Goal: Information Seeking & Learning: Learn about a topic

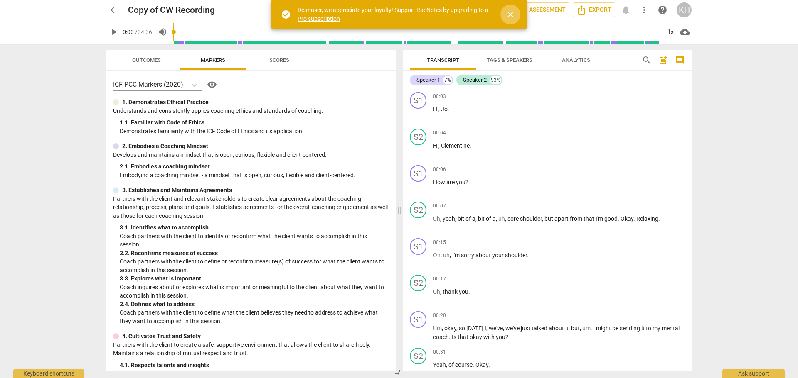
click at [509, 16] on span "close" at bounding box center [510, 15] width 10 height 10
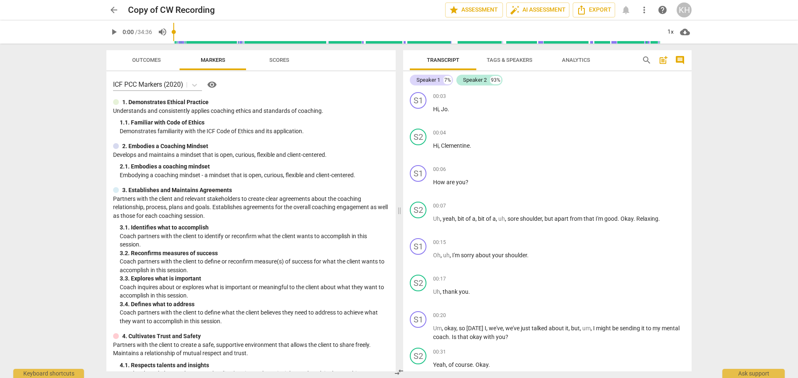
click at [111, 7] on span "arrow_back" at bounding box center [114, 10] width 10 height 10
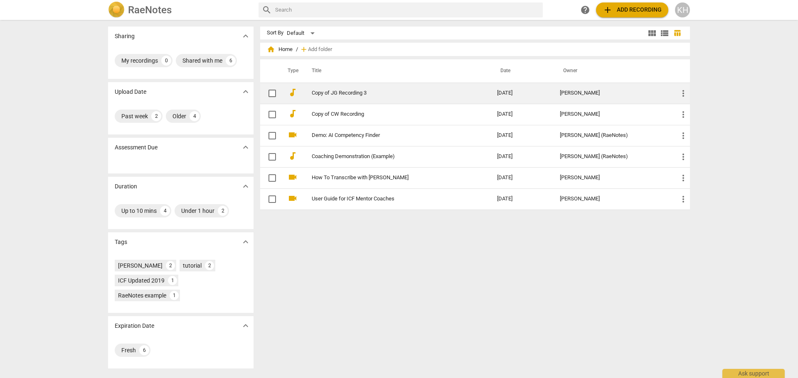
click at [334, 94] on link "Copy of JG Recording 3" at bounding box center [389, 93] width 155 height 6
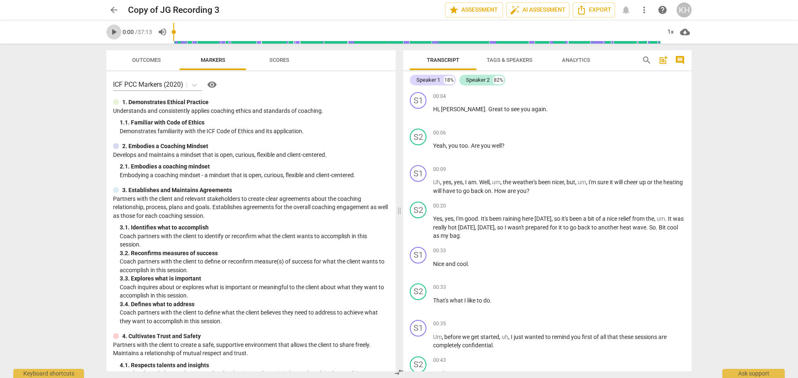
click at [118, 32] on span "play_arrow" at bounding box center [114, 32] width 10 height 10
click at [111, 31] on span "pause" at bounding box center [114, 32] width 10 height 10
click at [99, 24] on div "play_arrow 0:09 / 37:13 volume_up 1x cloud_download" at bounding box center [399, 31] width 784 height 23
click at [112, 34] on span "play_arrow" at bounding box center [114, 32] width 10 height 10
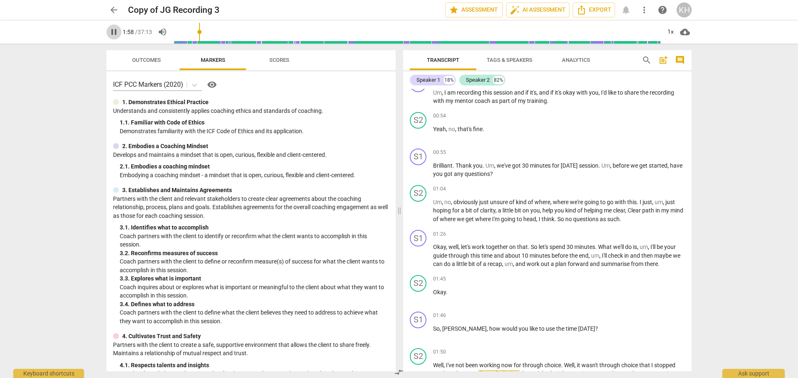
click at [114, 31] on span "pause" at bounding box center [114, 32] width 10 height 10
click at [114, 31] on span "play_arrow" at bounding box center [114, 32] width 10 height 10
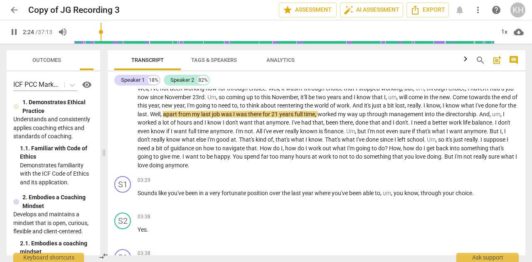
scroll to position [557, 0]
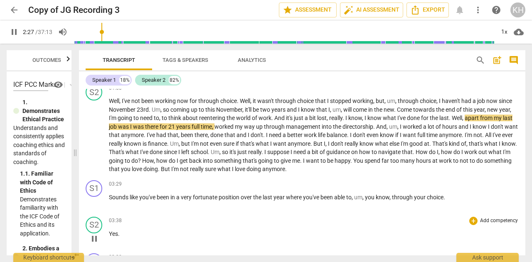
drag, startPoint x: 74, startPoint y: 162, endPoint x: 214, endPoint y: 235, distance: 158.3
click at [214, 235] on p "Yes ." at bounding box center [314, 234] width 410 height 9
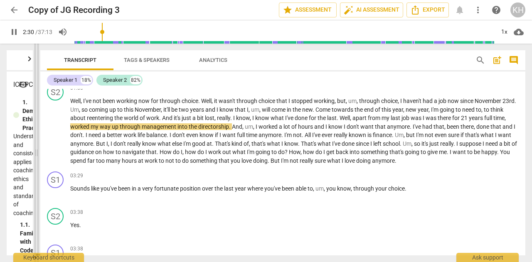
drag, startPoint x: 74, startPoint y: 152, endPoint x: 36, endPoint y: 155, distance: 38.7
click at [36, 155] on span at bounding box center [36, 153] width 5 height 219
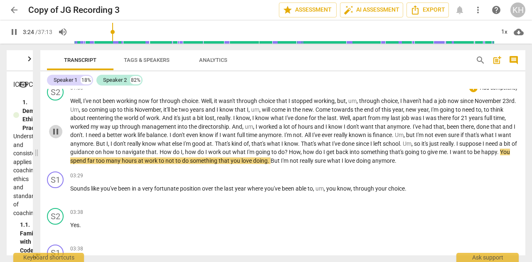
click at [56, 131] on span "pause" at bounding box center [56, 132] width 10 height 10
click at [56, 131] on span "play_arrow" at bounding box center [56, 132] width 10 height 10
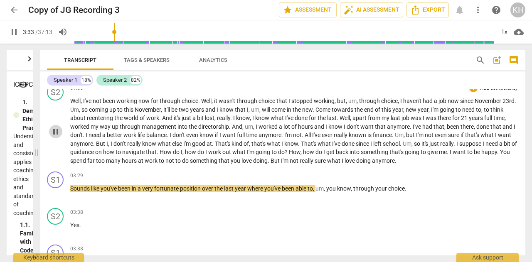
click at [55, 133] on span "pause" at bounding box center [56, 132] width 10 height 10
click at [57, 193] on span "play_arrow" at bounding box center [56, 194] width 10 height 10
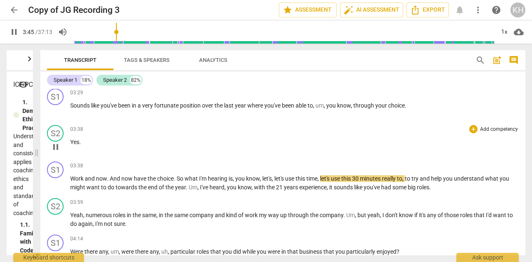
scroll to position [681, 0]
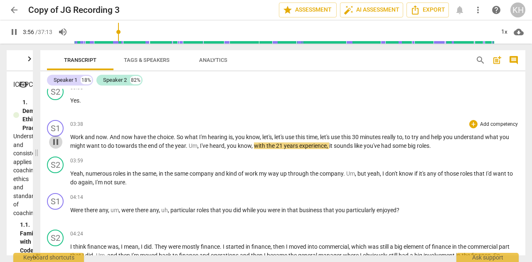
click at [57, 143] on span "pause" at bounding box center [56, 142] width 10 height 10
click at [53, 143] on span "play_arrow" at bounding box center [56, 142] width 10 height 10
click at [53, 143] on span "pause" at bounding box center [56, 142] width 10 height 10
click at [53, 143] on span "play_arrow" at bounding box center [56, 142] width 10 height 10
click at [53, 143] on span "pause" at bounding box center [56, 142] width 10 height 10
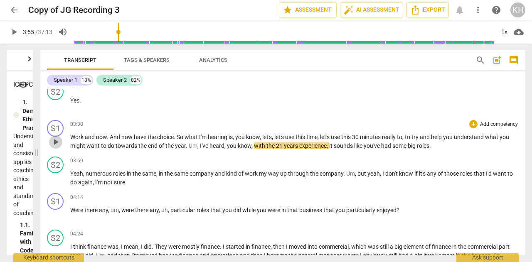
click at [53, 143] on span "play_arrow" at bounding box center [56, 142] width 10 height 10
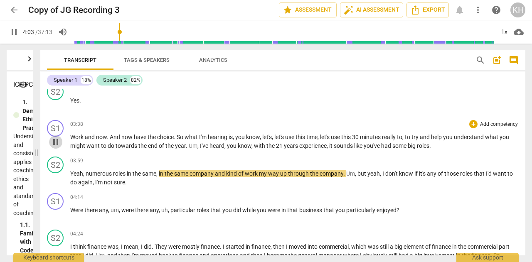
click at [55, 142] on span "pause" at bounding box center [56, 142] width 10 height 10
click at [57, 179] on span "play_arrow" at bounding box center [56, 179] width 10 height 10
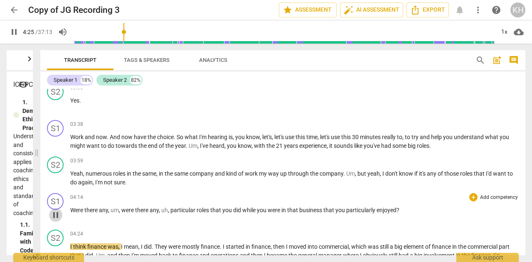
click at [58, 215] on span "pause" at bounding box center [56, 215] width 10 height 10
click at [13, 31] on span "play_arrow" at bounding box center [14, 32] width 10 height 10
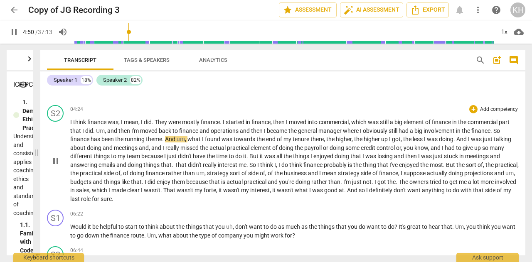
scroll to position [848, 0]
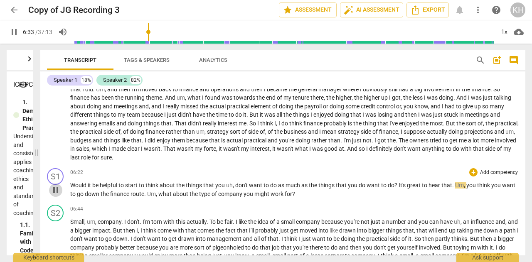
click at [56, 190] on span "pause" at bounding box center [56, 190] width 10 height 10
click at [60, 192] on span "play_arrow" at bounding box center [56, 190] width 10 height 10
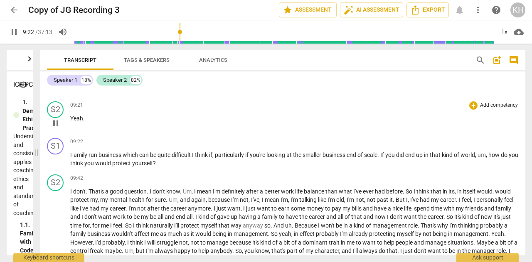
scroll to position [1161, 0]
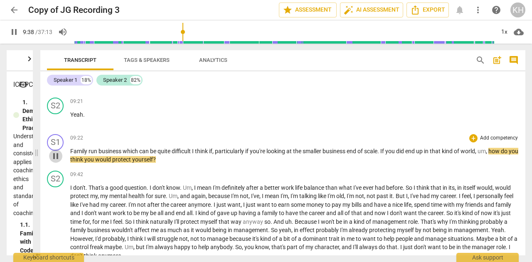
click at [57, 161] on span "pause" at bounding box center [56, 156] width 10 height 10
click at [56, 161] on span "play_arrow" at bounding box center [56, 156] width 10 height 10
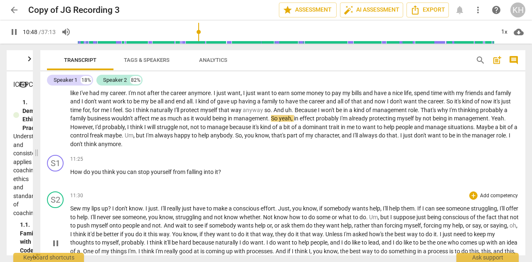
scroll to position [1285, 0]
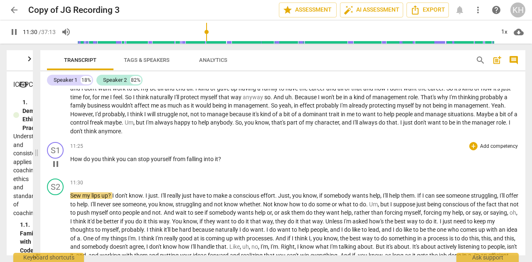
click at [55, 169] on span "pause" at bounding box center [56, 164] width 10 height 10
click at [58, 169] on span "play_arrow" at bounding box center [56, 164] width 10 height 10
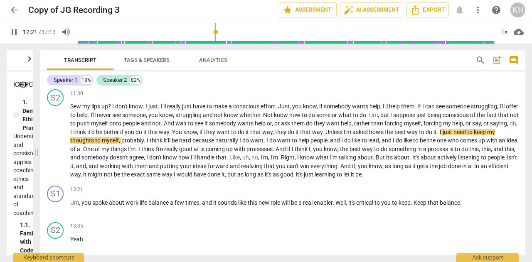
scroll to position [1364, 0]
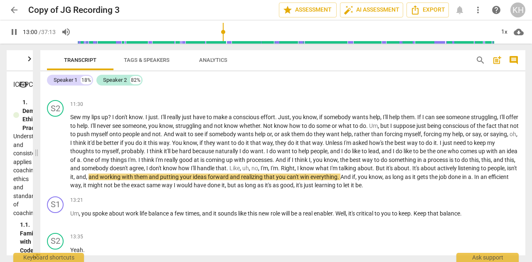
click at [15, 32] on span "pause" at bounding box center [14, 32] width 10 height 10
click at [54, 157] on span "play_arrow" at bounding box center [56, 152] width 10 height 10
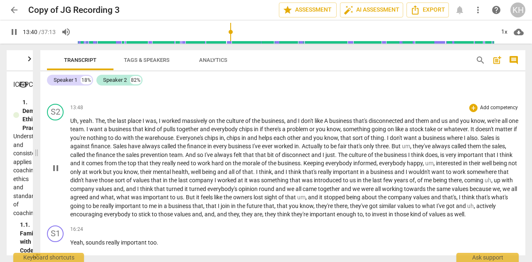
scroll to position [1525, 0]
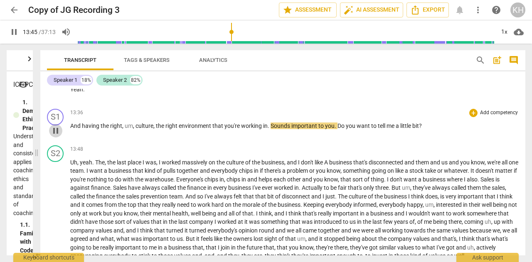
click at [57, 136] on span "pause" at bounding box center [56, 131] width 10 height 10
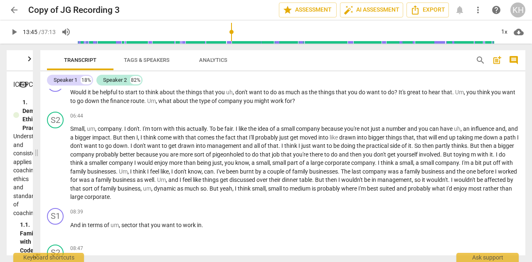
scroll to position [956, 0]
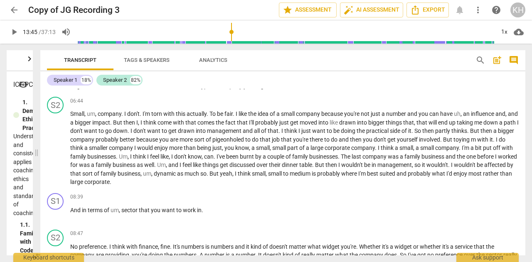
click at [14, 32] on span "play_arrow" at bounding box center [14, 32] width 10 height 10
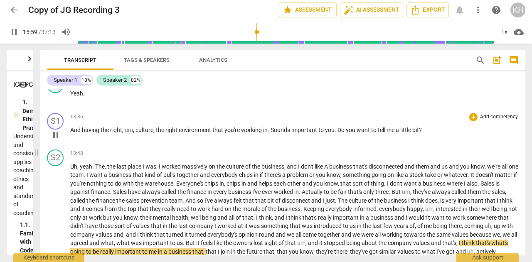
scroll to position [1496, 0]
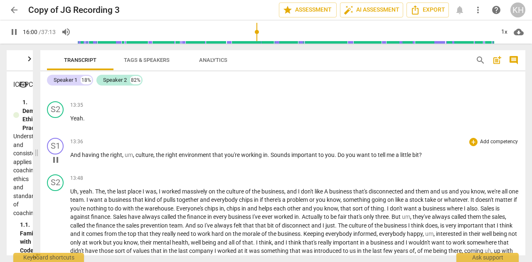
click at [57, 165] on span "pause" at bounding box center [56, 160] width 10 height 10
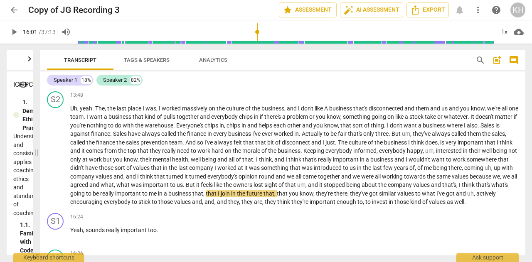
scroll to position [1620, 0]
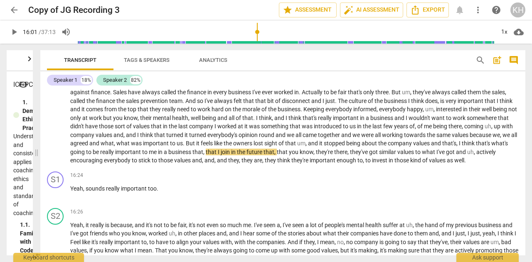
click at [15, 31] on span "play_arrow" at bounding box center [14, 32] width 10 height 10
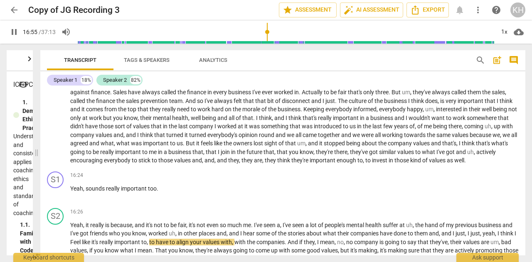
scroll to position [1787, 0]
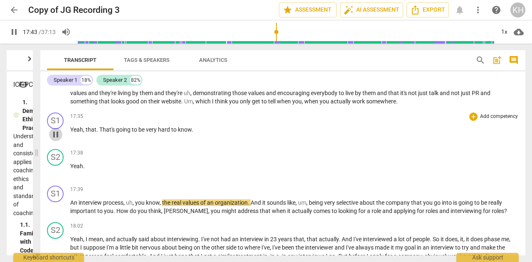
click at [57, 140] on span "pause" at bounding box center [56, 135] width 10 height 10
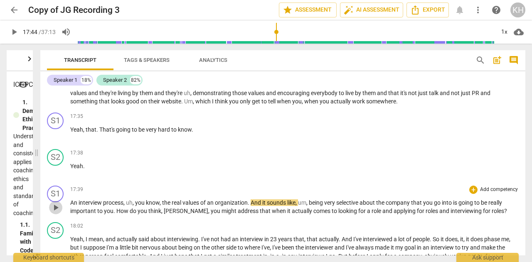
click at [55, 213] on span "play_arrow" at bounding box center [56, 208] width 10 height 10
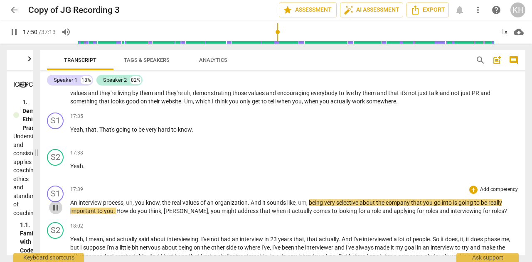
click at [57, 213] on span "pause" at bounding box center [56, 208] width 10 height 10
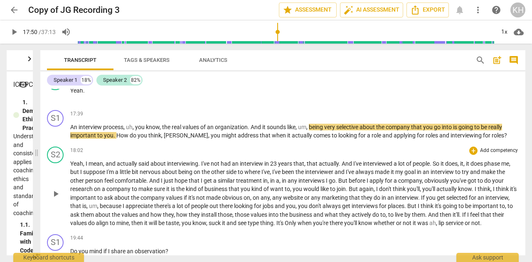
scroll to position [1870, 0]
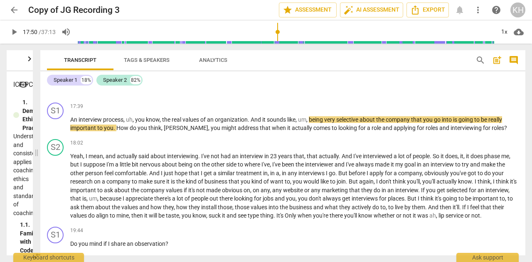
click at [13, 32] on span "play_arrow" at bounding box center [14, 32] width 10 height 10
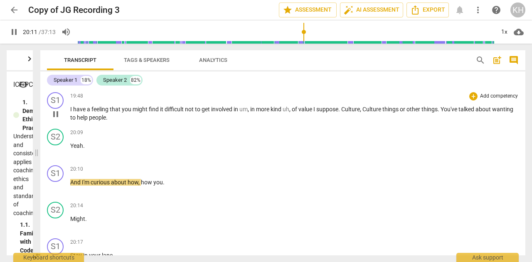
scroll to position [2119, 0]
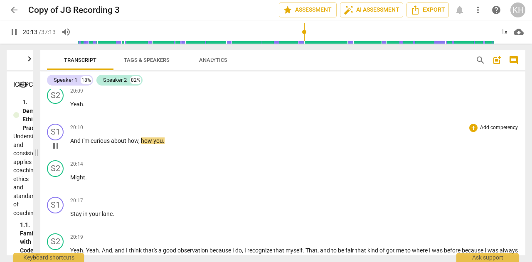
click at [56, 151] on span "pause" at bounding box center [56, 146] width 10 height 10
click at [12, 31] on span "play_arrow" at bounding box center [14, 32] width 10 height 10
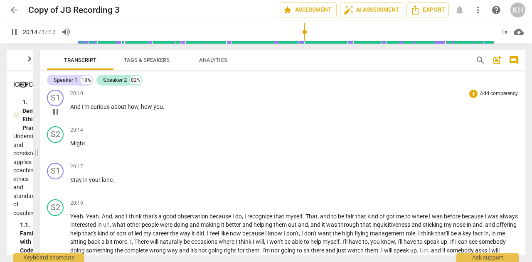
scroll to position [2160, 0]
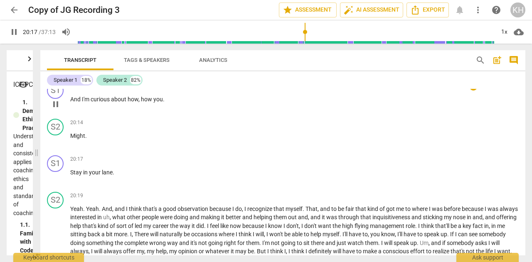
click at [193, 104] on p "And I'm curious about how , how you ." at bounding box center [294, 99] width 448 height 9
type input "1218"
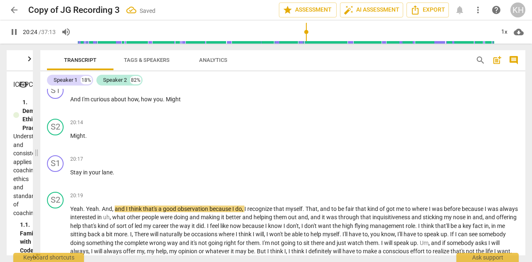
click at [10, 29] on span "pause" at bounding box center [14, 32] width 10 height 10
type input "1225"
click at [210, 104] on p "And I'm curious about how , how you . Might" at bounding box center [294, 99] width 448 height 9
drag, startPoint x: 61, startPoint y: 155, endPoint x: 236, endPoint y: 165, distance: 175.2
click at [236, 149] on div "20:14 + Add competency keyboard_arrow_right Might ." at bounding box center [294, 134] width 448 height 30
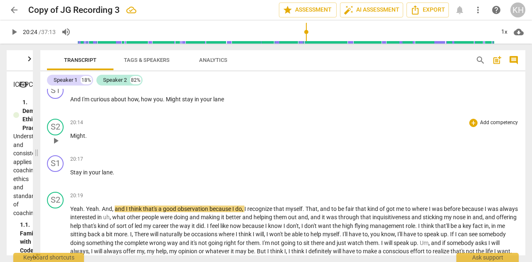
click at [242, 127] on div "20:14 + Add competency keyboard_arrow_right" at bounding box center [294, 123] width 448 height 8
click at [471, 127] on div "+" at bounding box center [473, 123] width 8 height 8
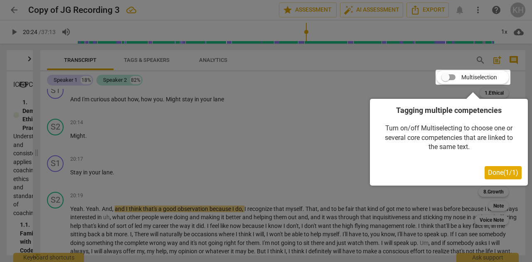
click at [504, 173] on span "Done ( 1 / 1 )" at bounding box center [503, 173] width 30 height 8
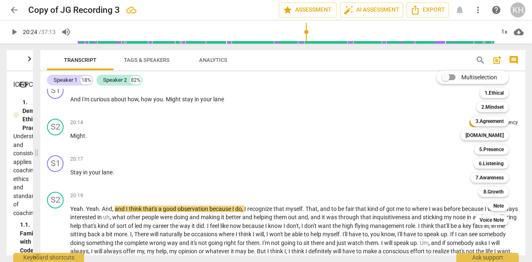
click at [454, 160] on div "Multiselection m 1.Ethical 1 2.Mindset 2 3.Agreement 3 [DOMAIN_NAME] 4 5.Presen…" at bounding box center [478, 148] width 91 height 159
click at [16, 30] on div at bounding box center [266, 131] width 532 height 262
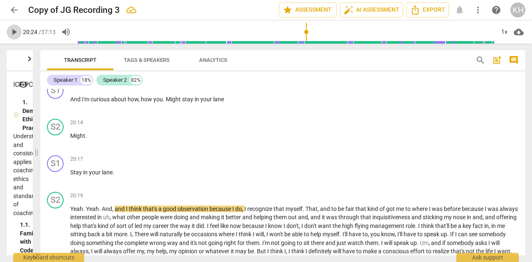
click at [14, 33] on span "play_arrow" at bounding box center [14, 32] width 10 height 10
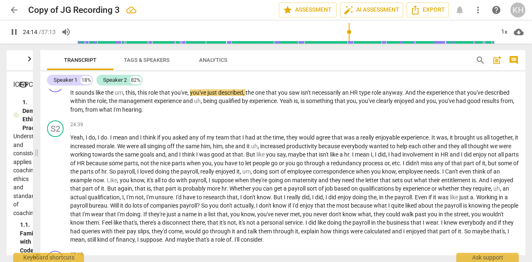
scroll to position [2451, 0]
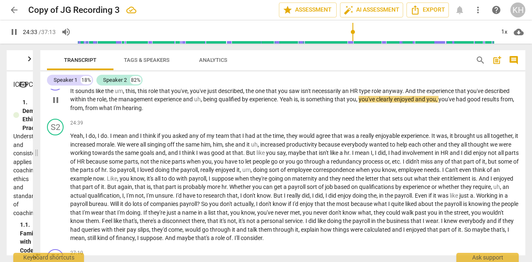
click at [283, 103] on span "Yeah" at bounding box center [287, 99] width 14 height 7
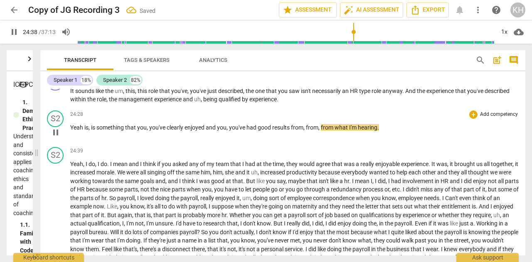
click at [84, 131] on span "is" at bounding box center [86, 127] width 4 height 7
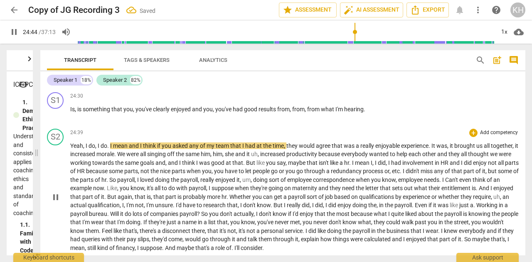
scroll to position [2493, 0]
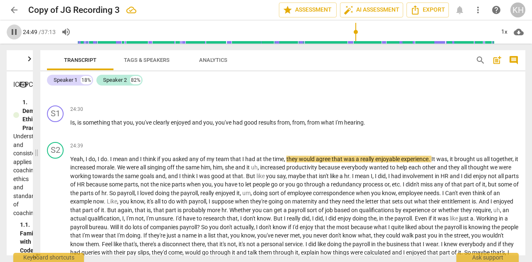
click at [13, 31] on span "pause" at bounding box center [14, 32] width 10 height 10
click at [15, 32] on span "play_arrow" at bounding box center [14, 32] width 10 height 10
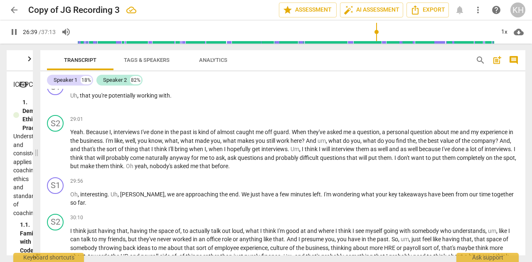
scroll to position [2908, 0]
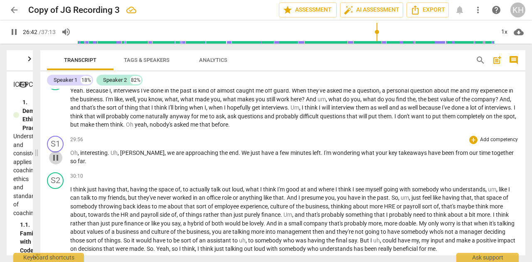
click at [57, 163] on span "pause" at bounding box center [56, 158] width 10 height 10
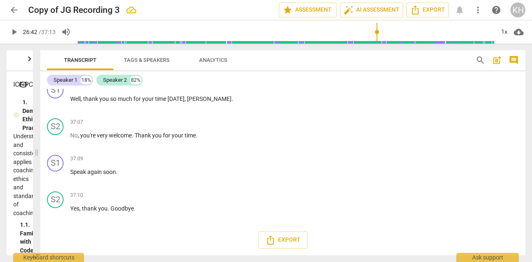
scroll to position [3799, 0]
type input "1603"
click at [11, 12] on span "arrow_back" at bounding box center [14, 10] width 10 height 10
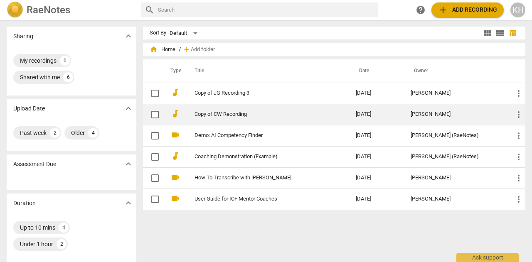
click at [220, 116] on link "Copy of CW Recording" at bounding box center [259, 114] width 131 height 6
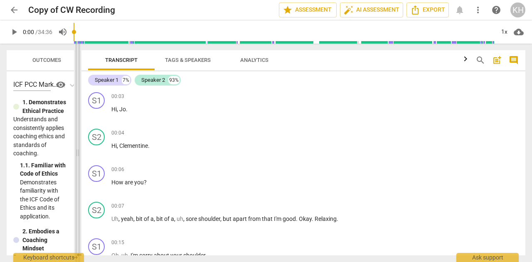
drag, startPoint x: 267, startPoint y: 152, endPoint x: 78, endPoint y: 145, distance: 188.8
click at [78, 145] on span at bounding box center [77, 153] width 5 height 219
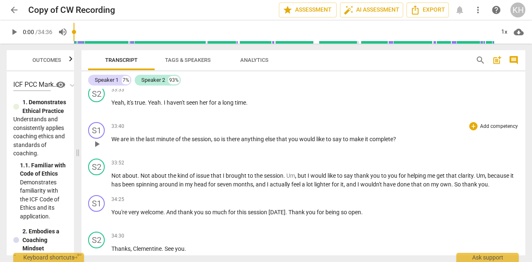
scroll to position [2076, 0]
